Goal: Task Accomplishment & Management: Use online tool/utility

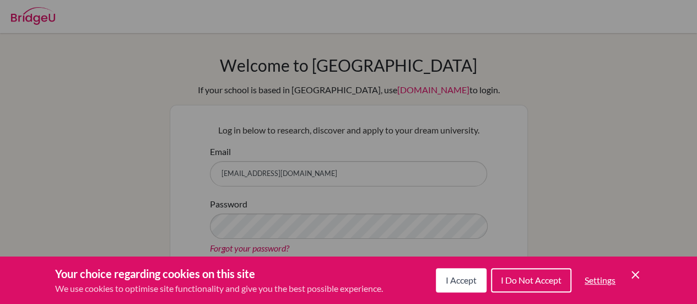
click at [465, 278] on span "I Accept" at bounding box center [461, 280] width 31 height 10
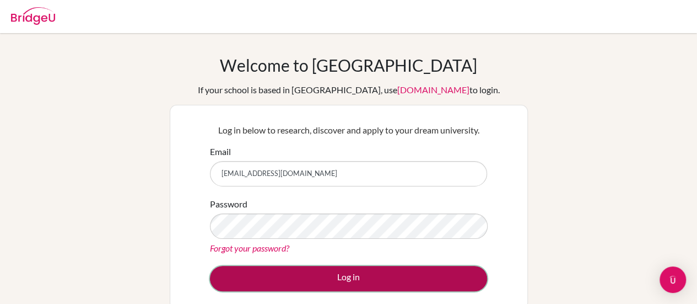
click at [299, 275] on button "Log in" at bounding box center [348, 278] width 277 height 25
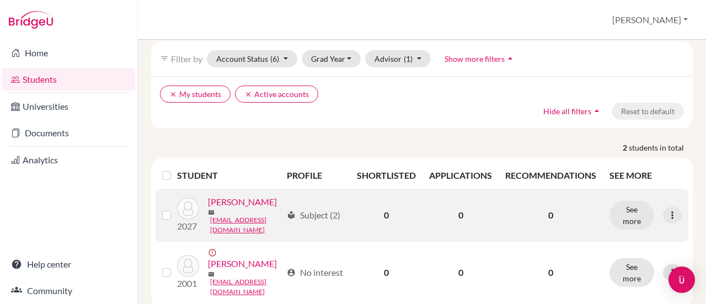
scroll to position [103, 0]
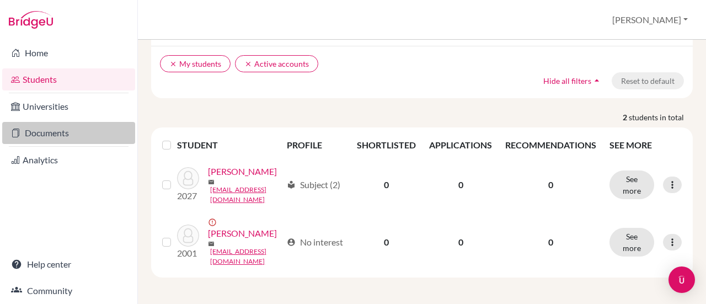
click at [50, 126] on link "Documents" at bounding box center [68, 133] width 133 height 22
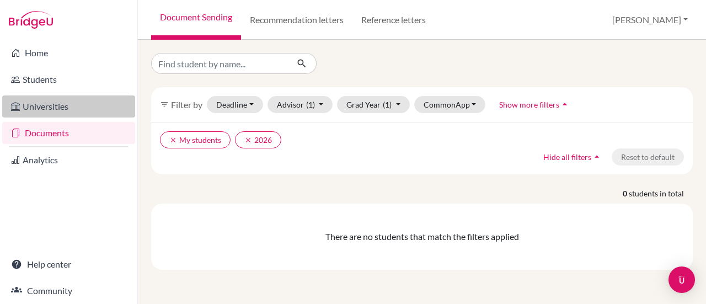
click at [24, 106] on link "Universities" at bounding box center [68, 106] width 133 height 22
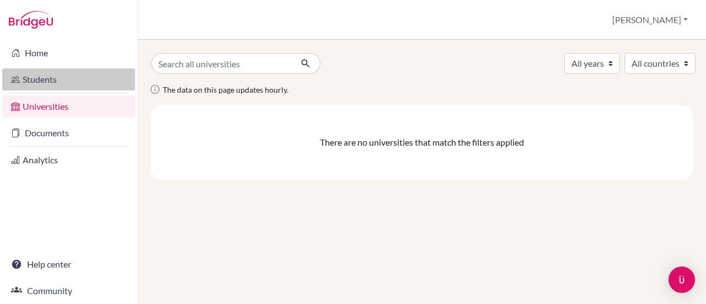
click at [52, 78] on link "Students" at bounding box center [68, 79] width 133 height 22
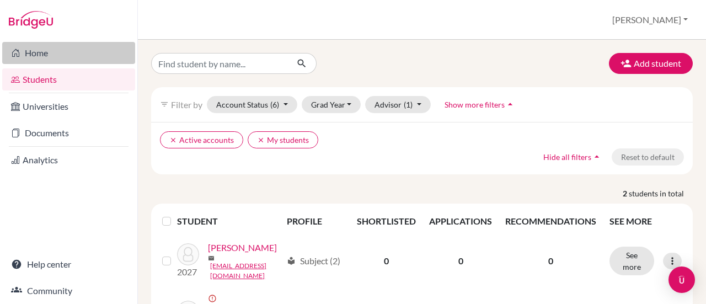
click at [56, 54] on link "Home" at bounding box center [68, 53] width 133 height 22
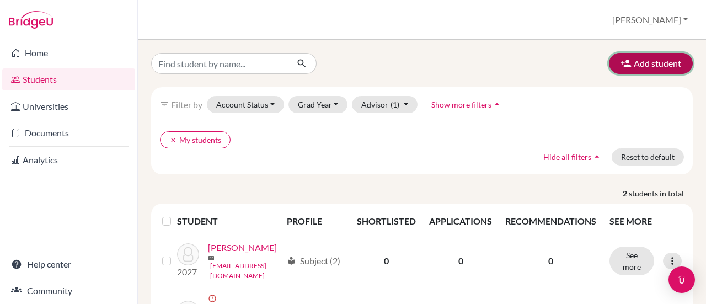
click at [666, 60] on button "Add student" at bounding box center [651, 63] width 84 height 21
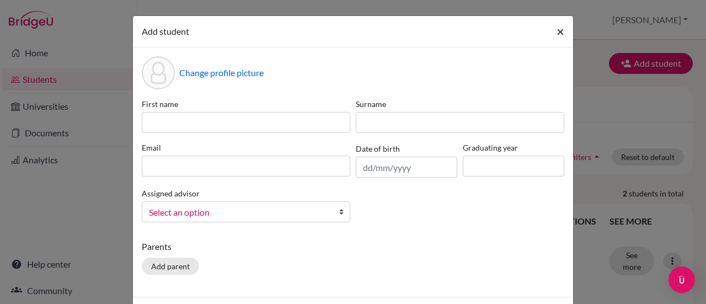
click at [559, 26] on span "×" at bounding box center [560, 31] width 8 height 16
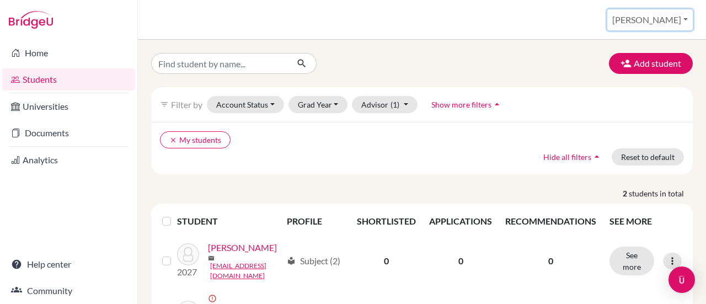
click at [690, 17] on button "[PERSON_NAME]" at bounding box center [649, 19] width 85 height 21
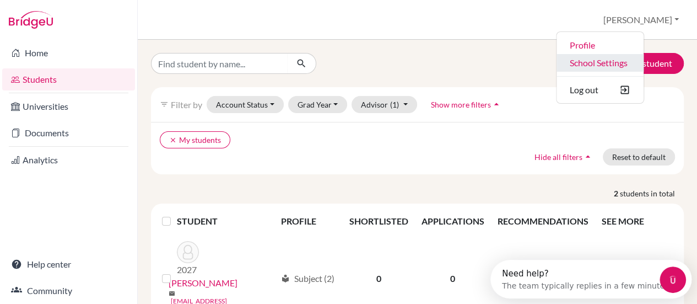
click at [638, 62] on link "School Settings" at bounding box center [600, 63] width 87 height 18
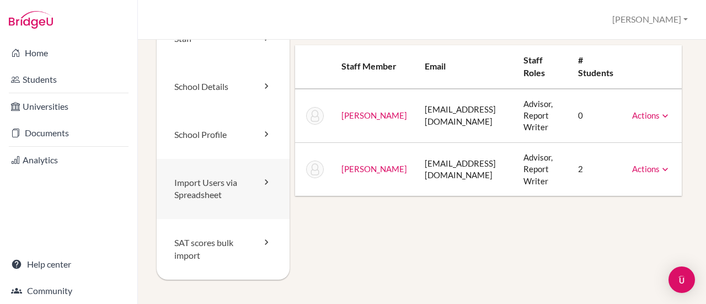
scroll to position [55, 0]
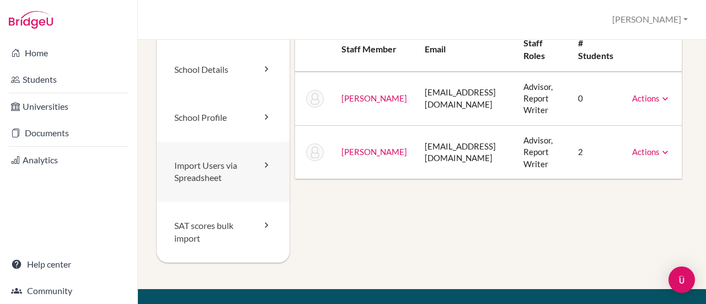
click at [223, 168] on link "Import Users via Spreadsheet" at bounding box center [223, 172] width 133 height 61
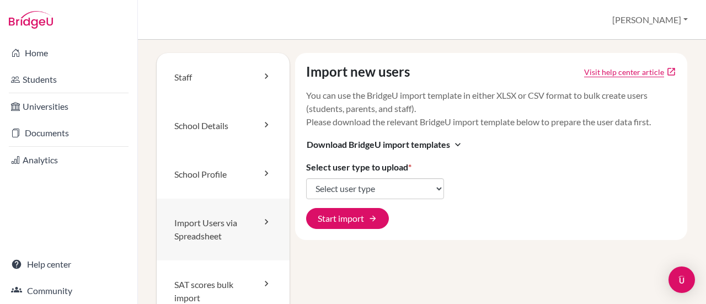
scroll to position [55, 0]
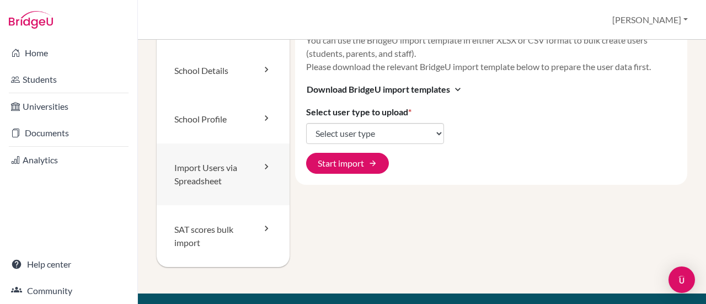
click at [238, 174] on link "Import Users via Spreadsheet" at bounding box center [223, 174] width 133 height 62
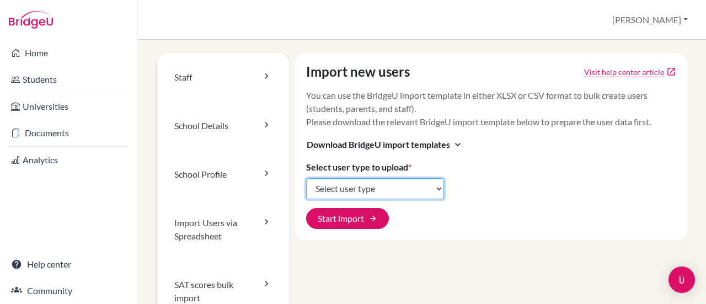
click at [404, 190] on select "Select user type Students Students and parents Parents Advisors Report writers" at bounding box center [375, 188] width 138 height 21
select select "students"
click at [306, 178] on select "Select user type Students Students and parents Parents Advisors Report writers" at bounding box center [375, 188] width 138 height 21
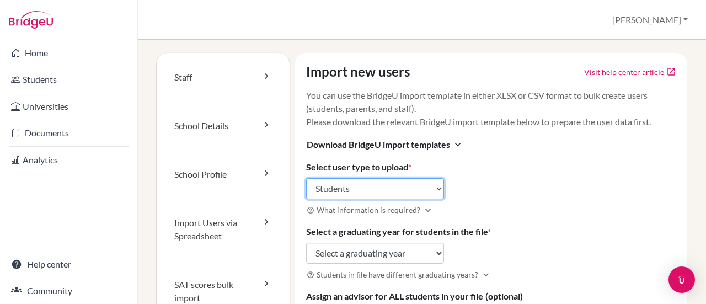
scroll to position [55, 0]
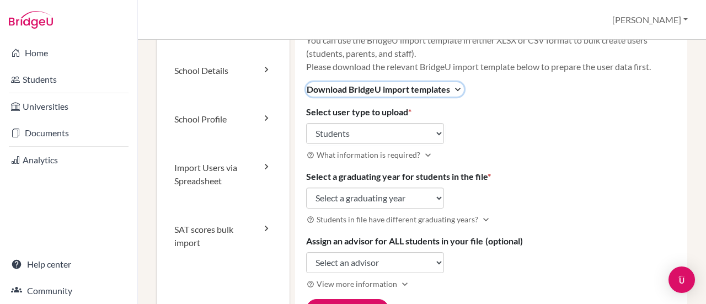
click at [379, 91] on span "Download BridgeU import templates" at bounding box center [377, 89] width 143 height 13
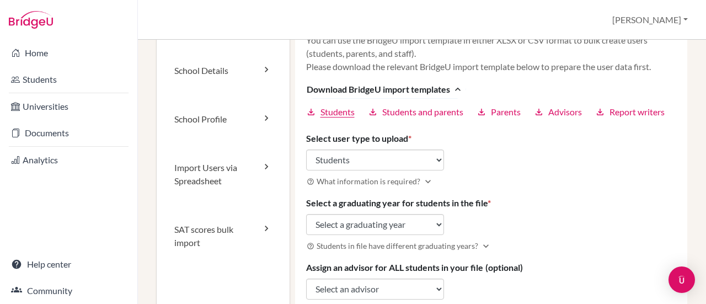
click at [347, 116] on span "Students" at bounding box center [337, 111] width 34 height 13
